Goal: Find specific page/section

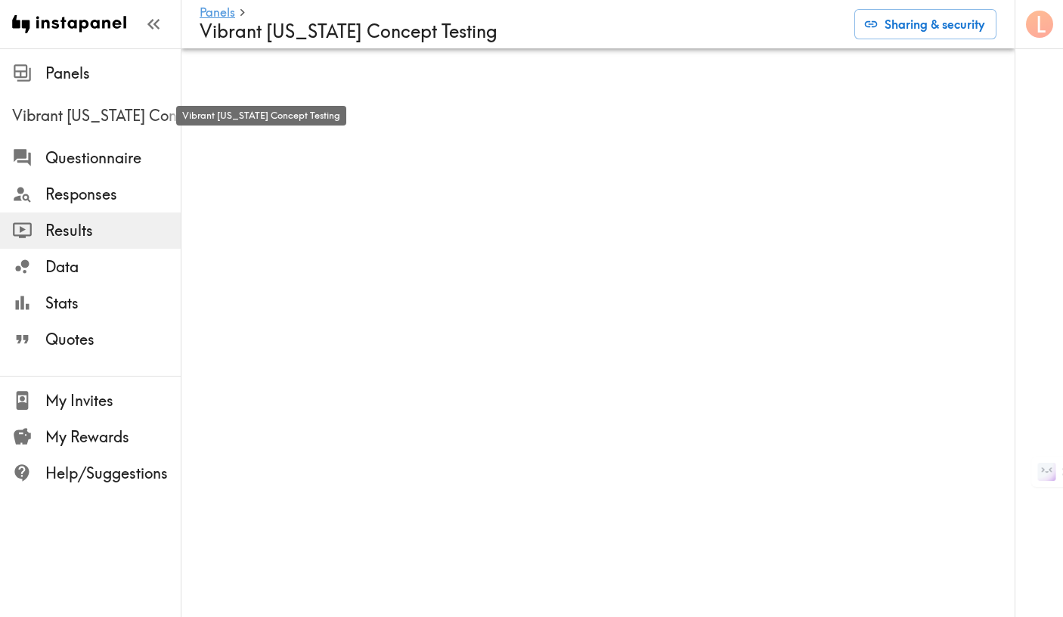
click at [113, 115] on span "Vibrant [US_STATE] Concept Testing" at bounding box center [96, 115] width 169 height 21
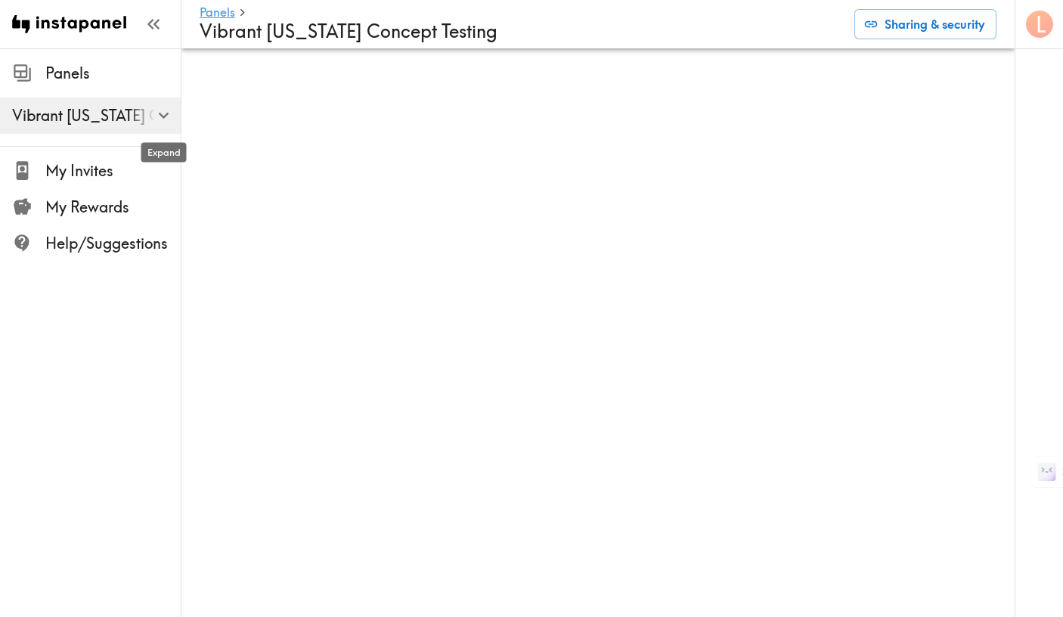
click at [165, 113] on icon "button" at bounding box center [163, 115] width 20 height 20
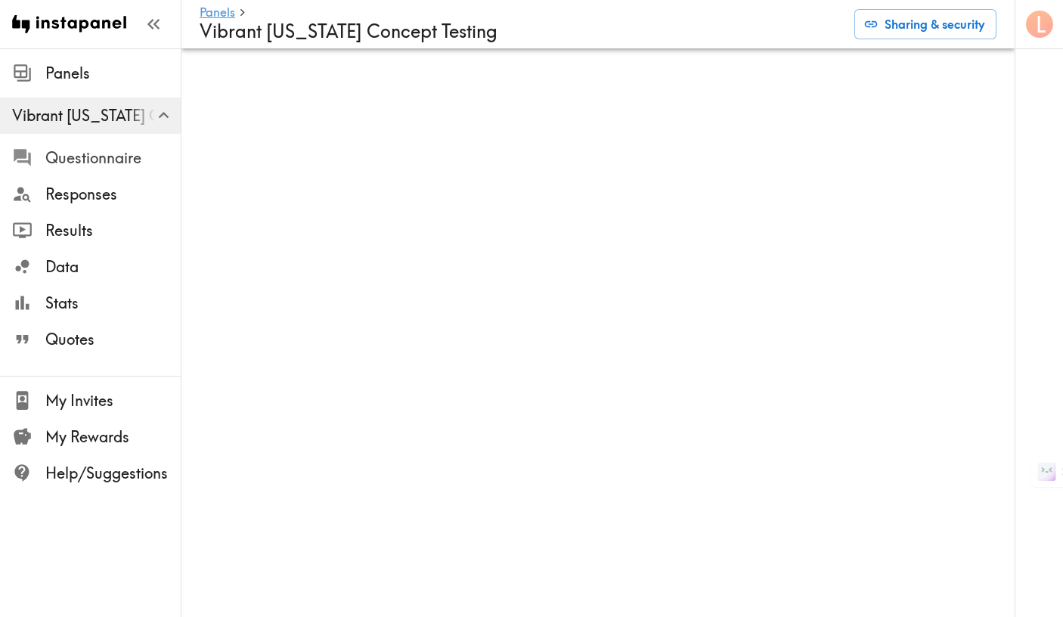
click at [110, 157] on span "Questionnaire" at bounding box center [112, 157] width 135 height 21
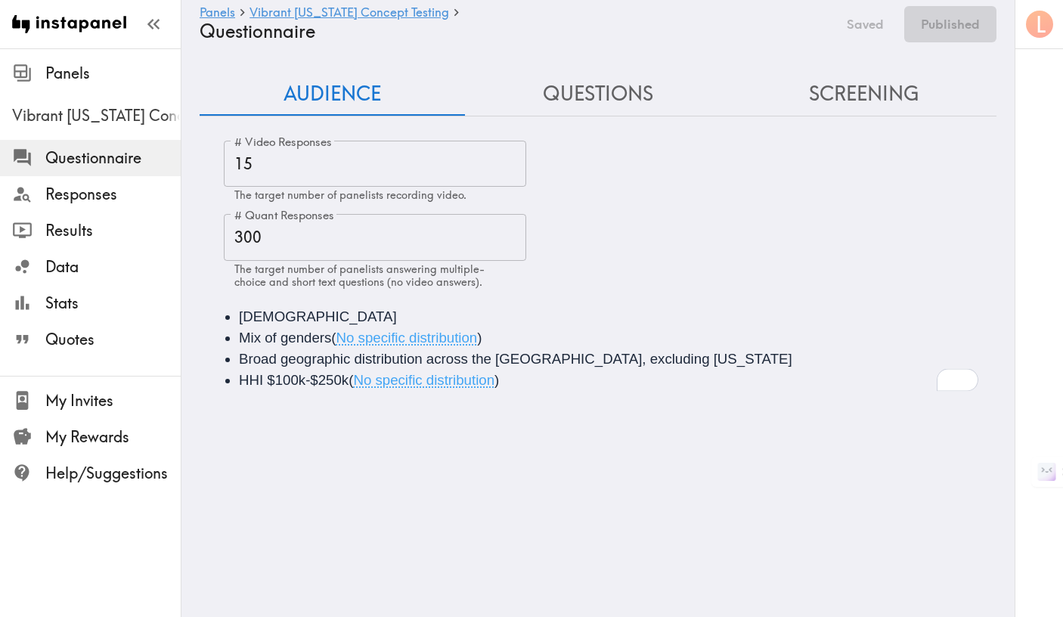
click at [626, 84] on button "Questions" at bounding box center [597, 94] width 265 height 43
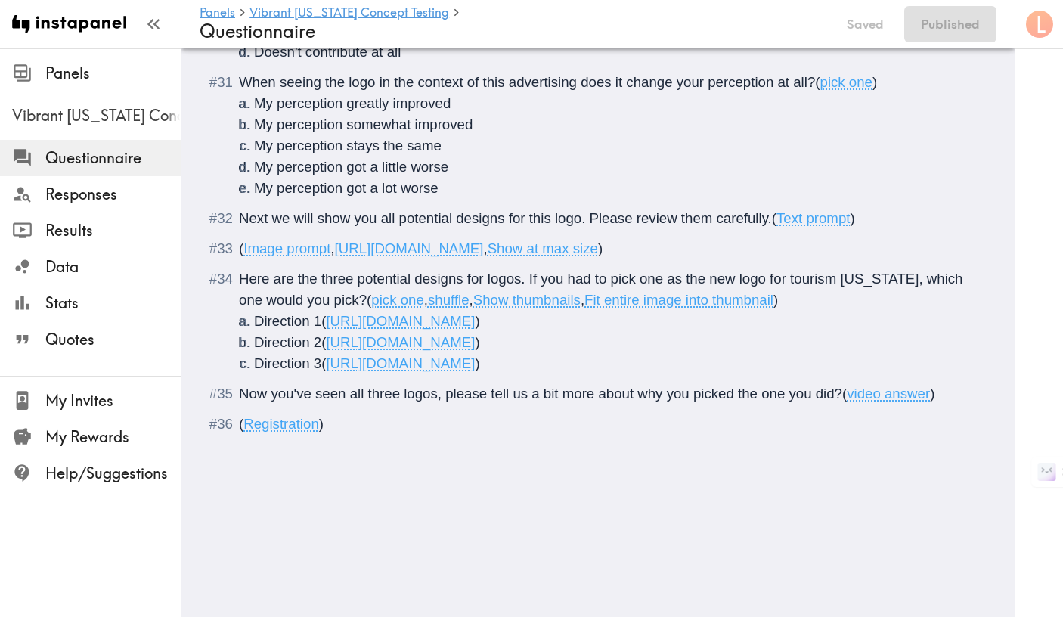
scroll to position [2928, 0]
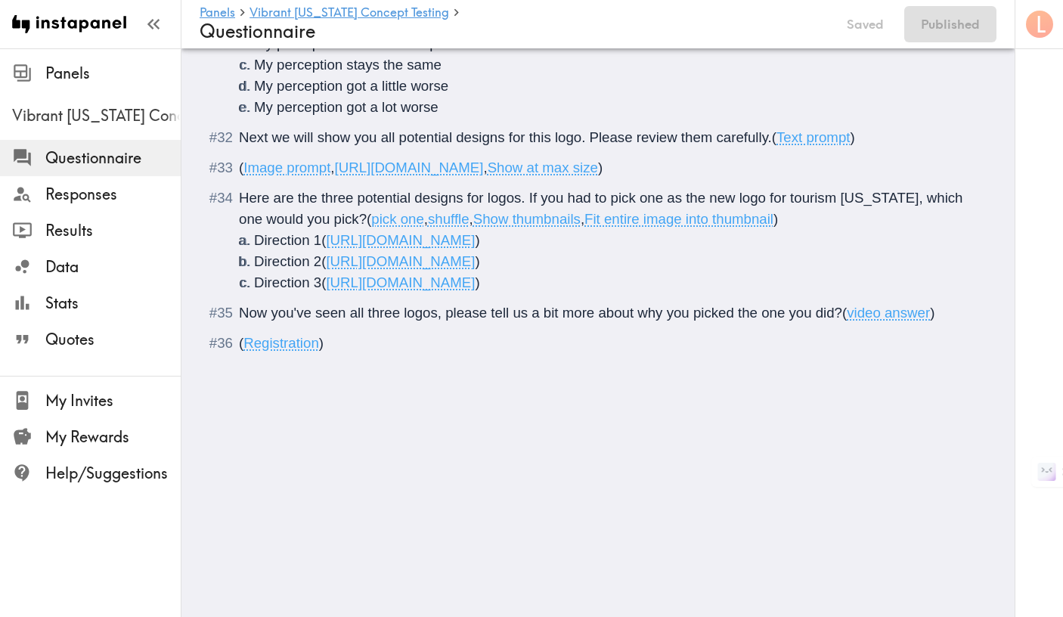
click at [386, 248] on span "[URL][DOMAIN_NAME]" at bounding box center [400, 240] width 149 height 16
drag, startPoint x: 794, startPoint y: 453, endPoint x: 333, endPoint y: 452, distance: 460.5
click at [333, 248] on span "[URL][DOMAIN_NAME]" at bounding box center [400, 240] width 149 height 16
copy span "[URL][DOMAIN_NAME]"
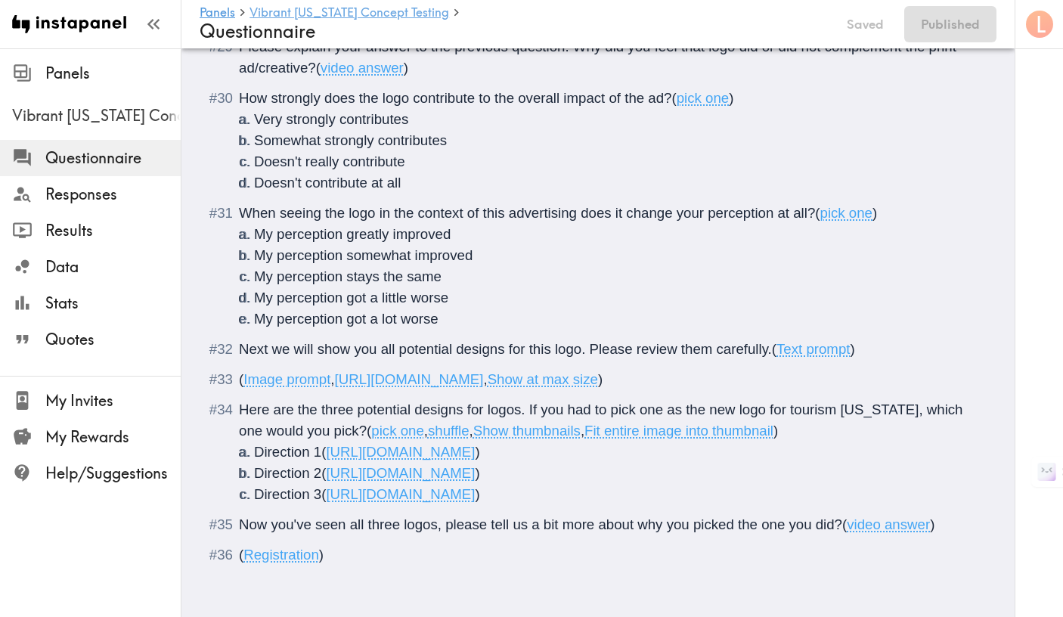
click at [354, 6] on link "Vibrant [US_STATE] Concept Testing" at bounding box center [350, 13] width 200 height 14
